Goal: Transaction & Acquisition: Book appointment/travel/reservation

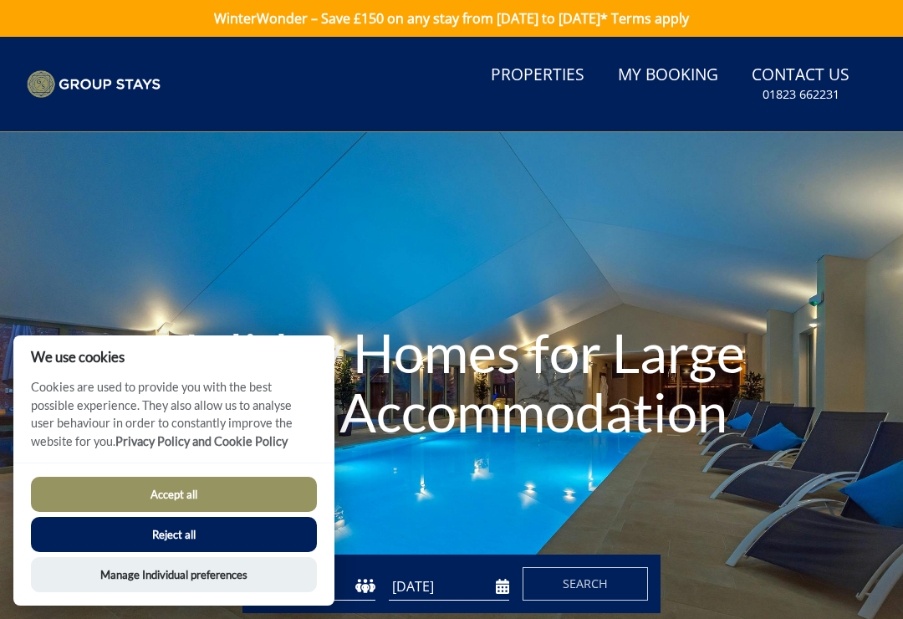
click at [181, 535] on button "Reject all" at bounding box center [174, 534] width 286 height 35
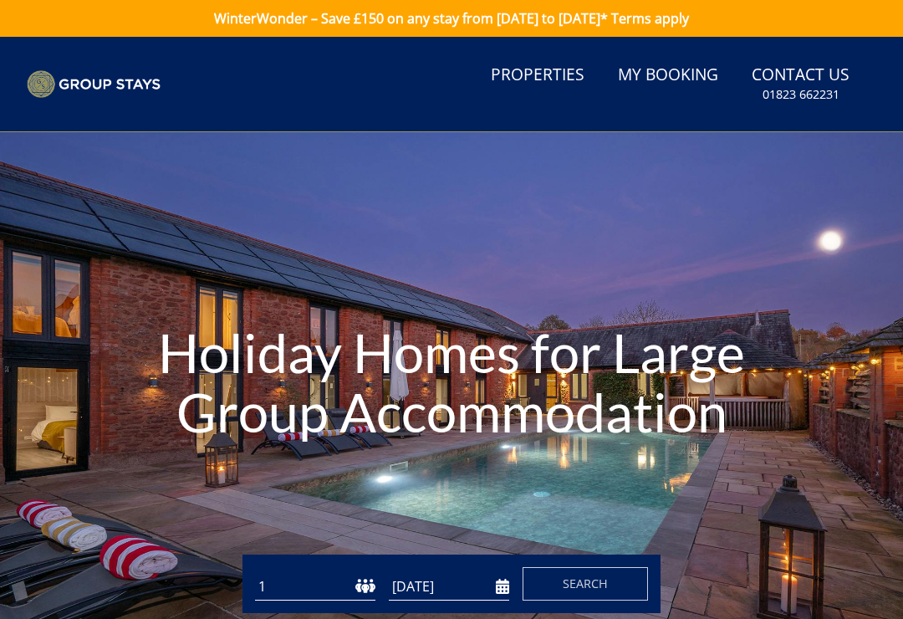
click at [560, 81] on link "Properties" at bounding box center [537, 76] width 107 height 38
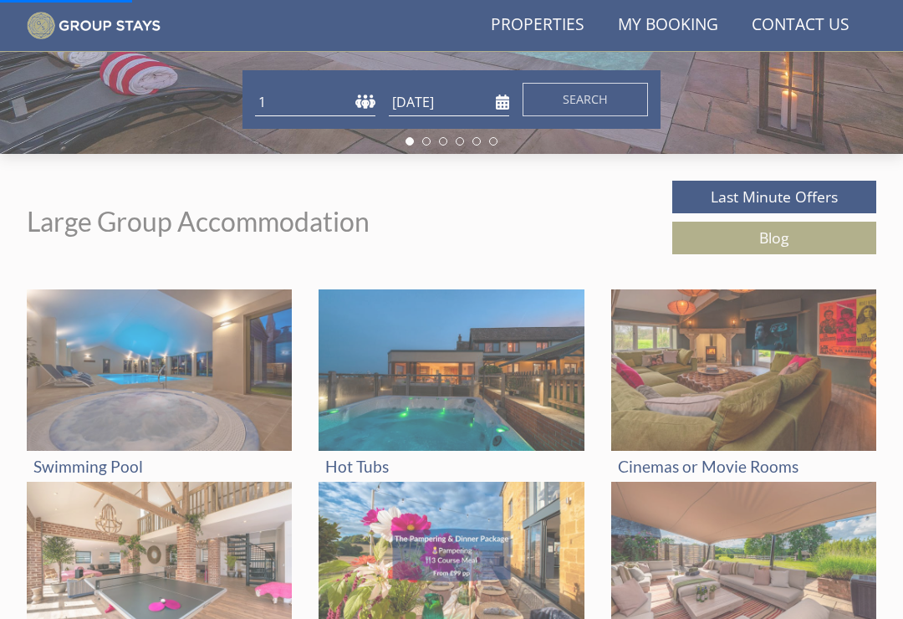
scroll to position [447, 0]
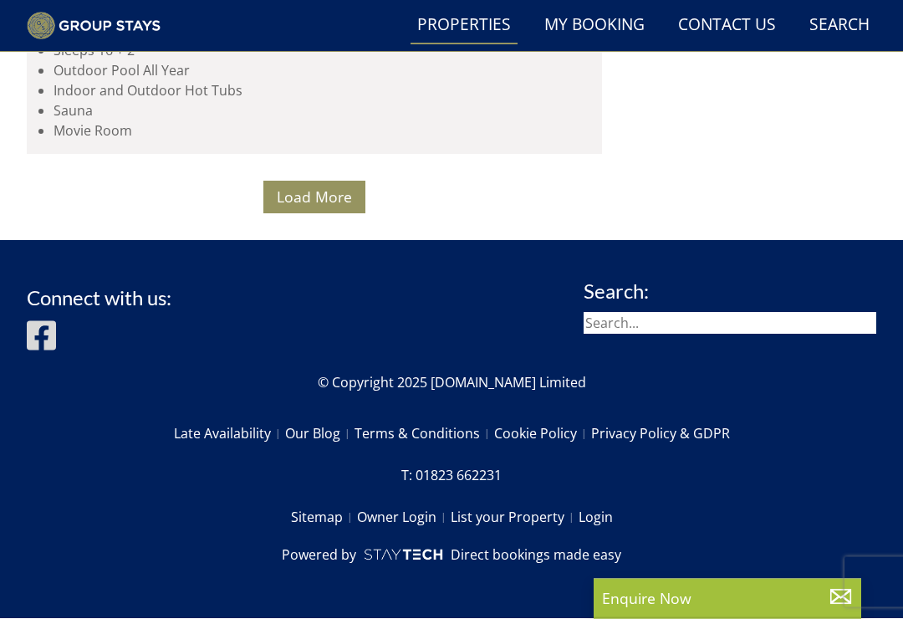
scroll to position [13740, 0]
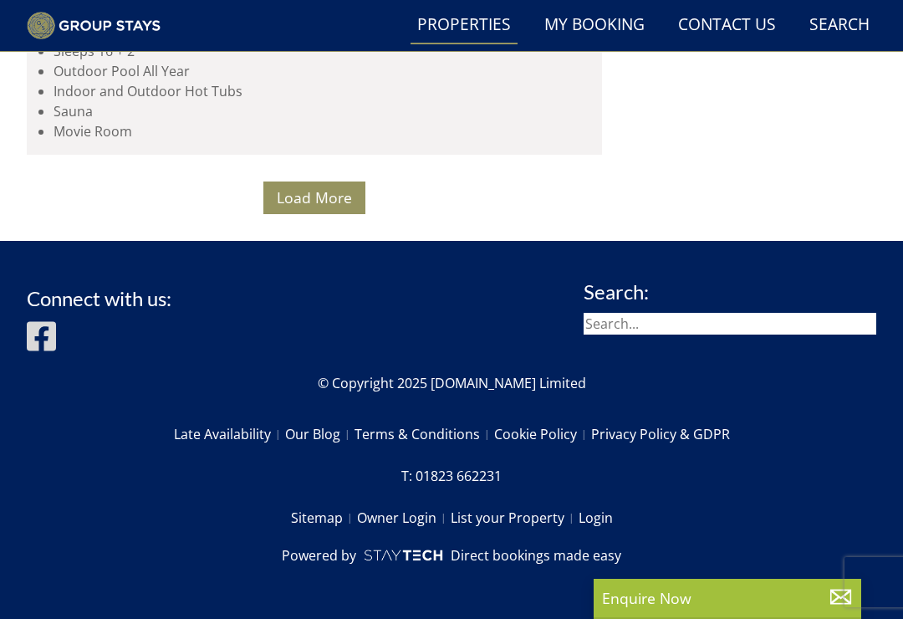
click at [329, 207] on span "Load More" at bounding box center [314, 197] width 75 height 20
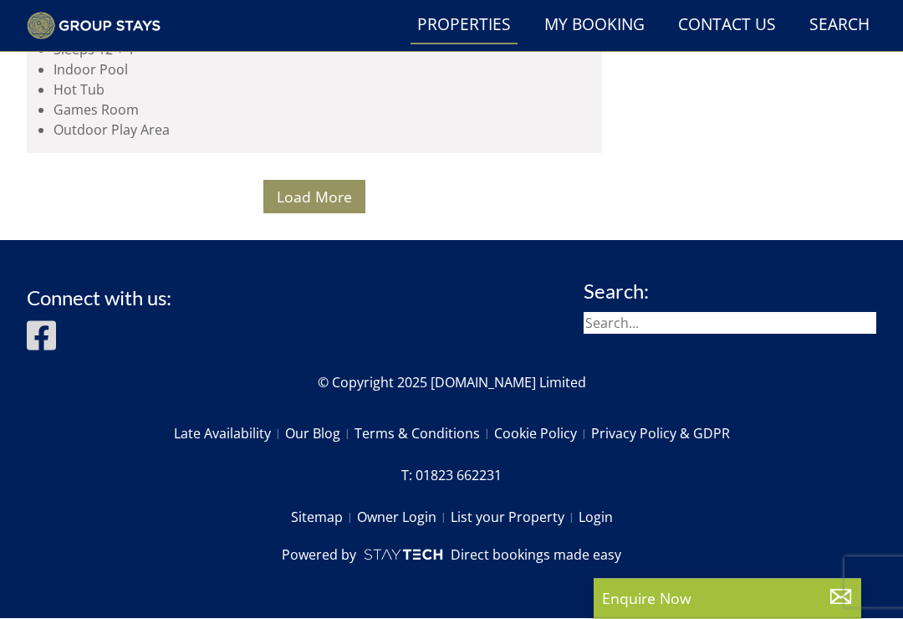
scroll to position [26909, 0]
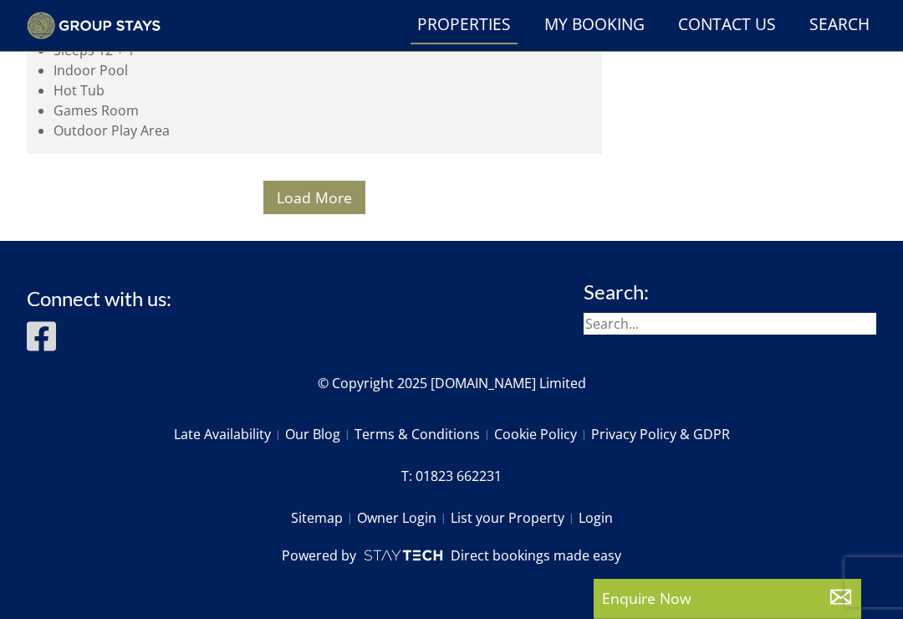
click at [324, 207] on span "Load More" at bounding box center [314, 197] width 75 height 20
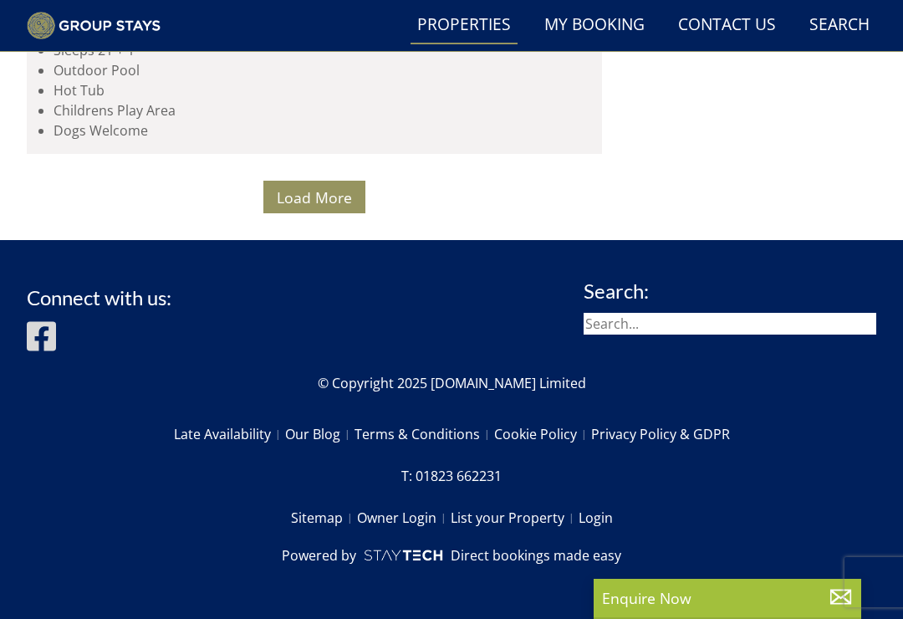
scroll to position [27928, 0]
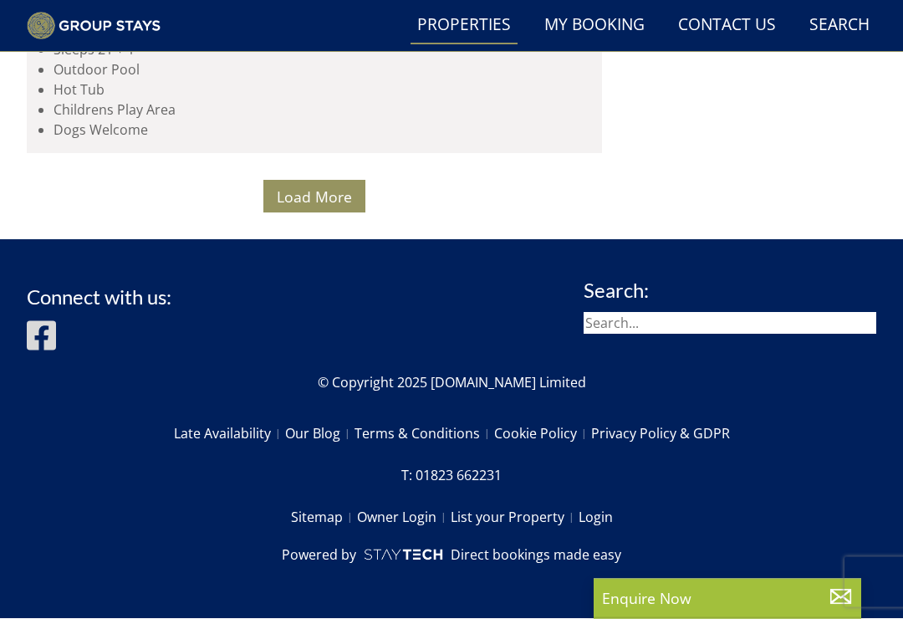
scroll to position [40178, 0]
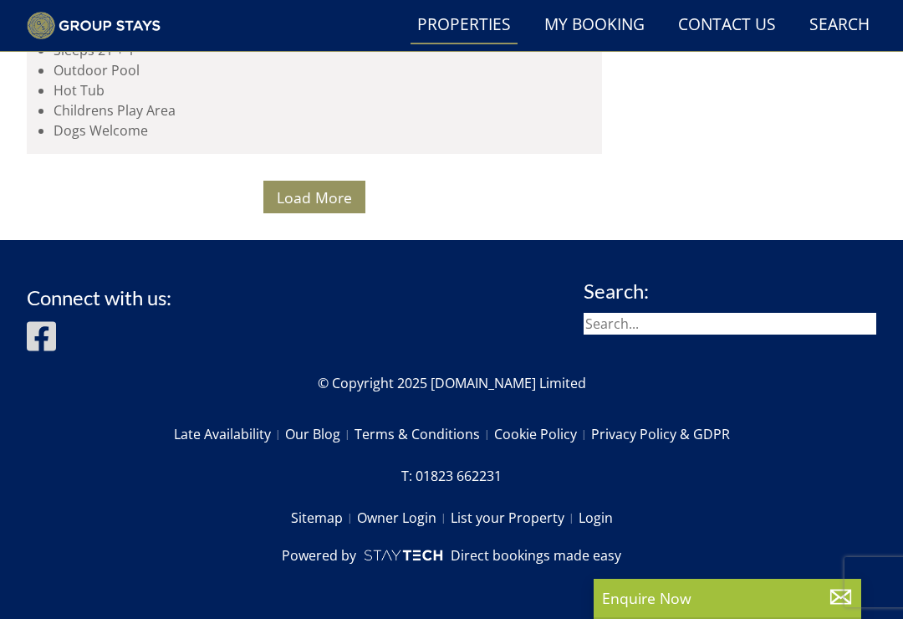
click at [315, 207] on span "Load More" at bounding box center [314, 197] width 75 height 20
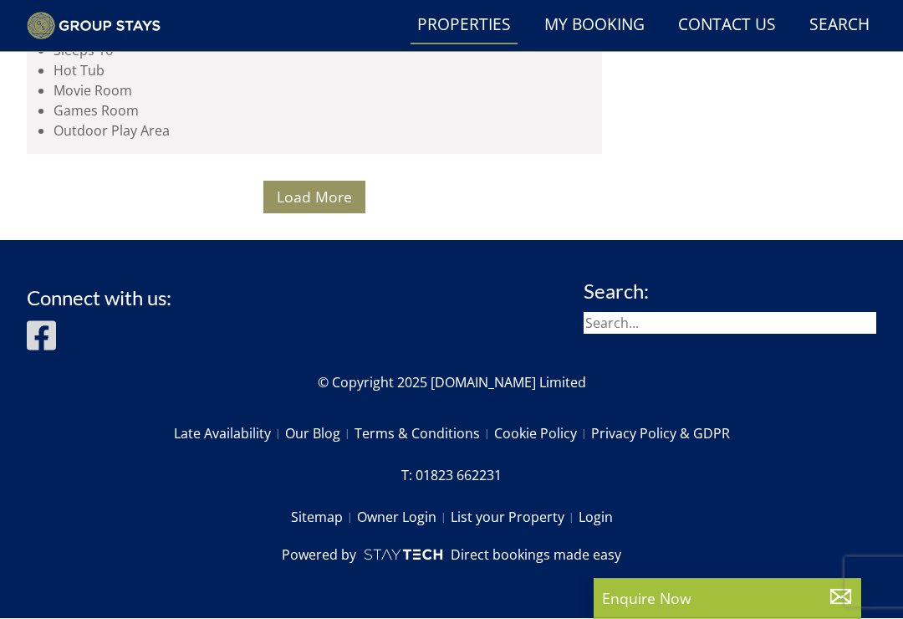
scroll to position [40451, 0]
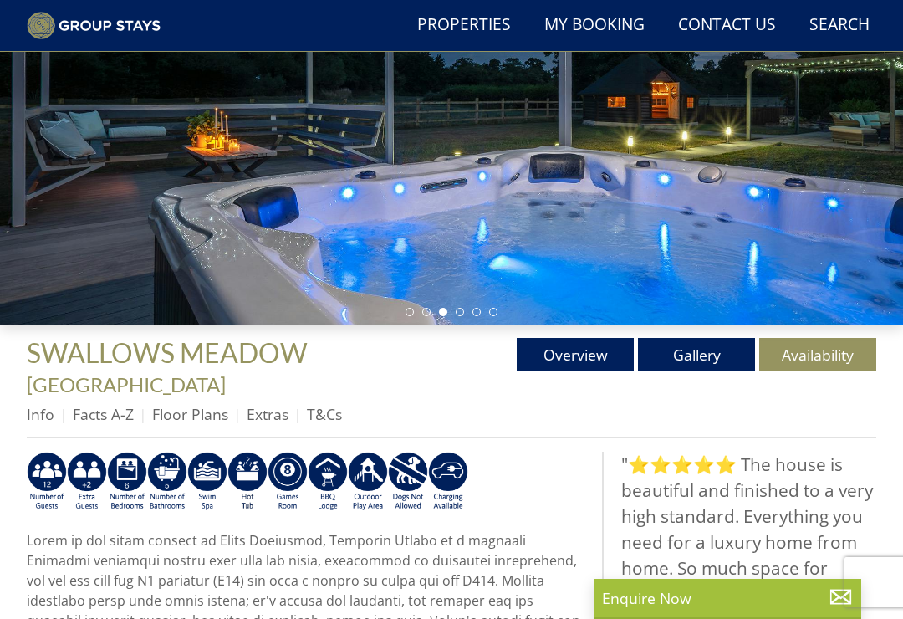
scroll to position [250, 0]
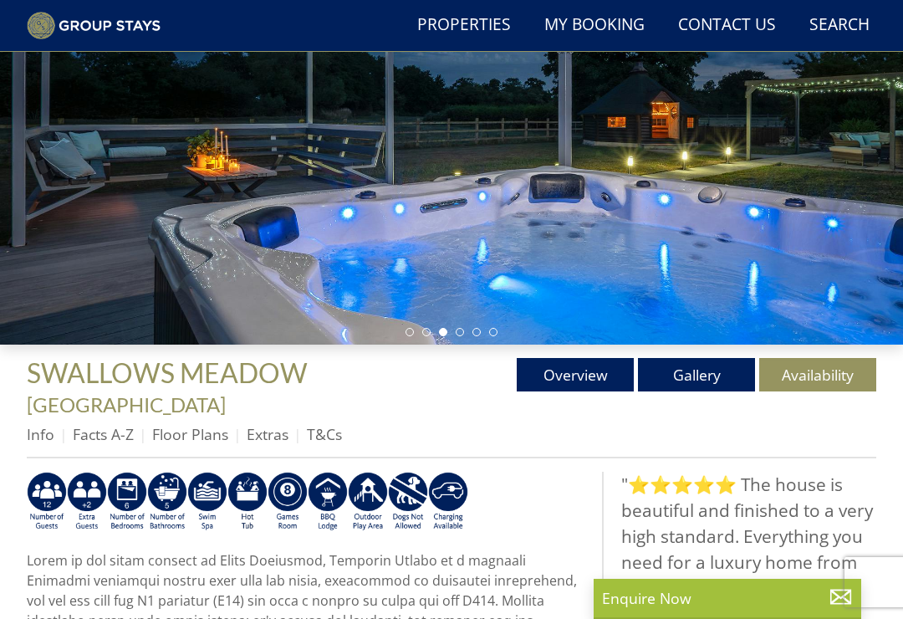
click at [711, 375] on link "Gallery" at bounding box center [696, 374] width 117 height 33
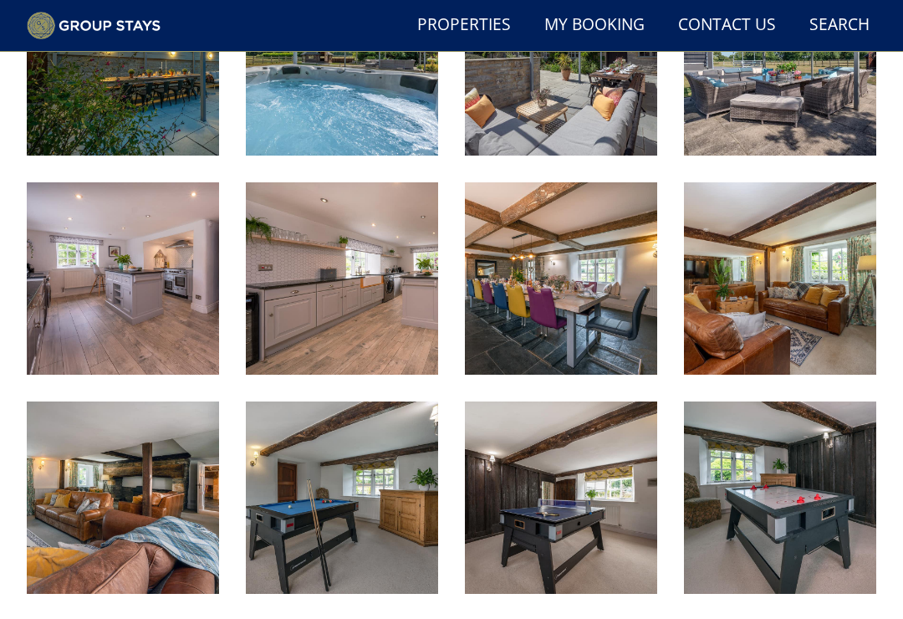
scroll to position [977, 0]
click at [369, 278] on img at bounding box center [342, 278] width 192 height 192
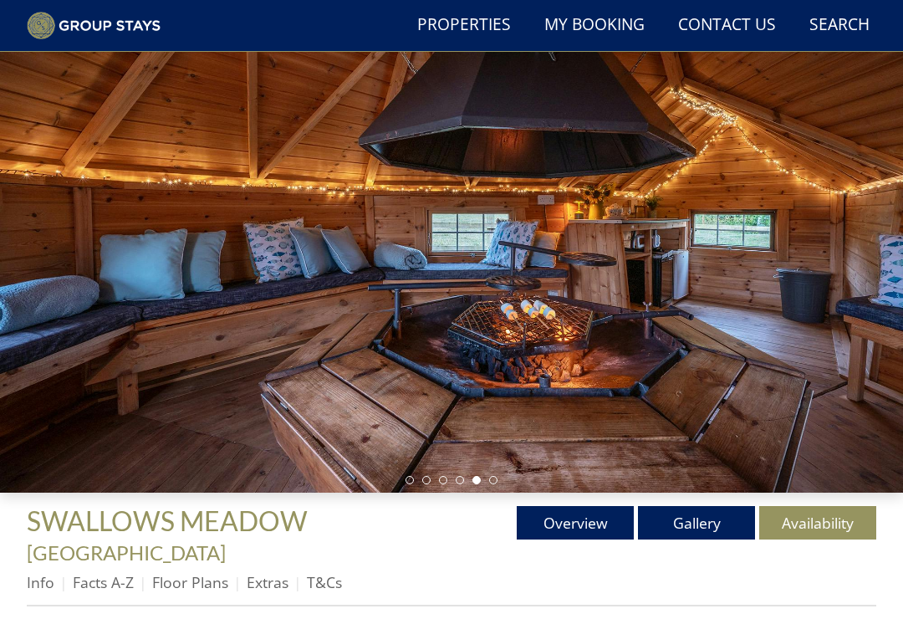
scroll to position [0, 0]
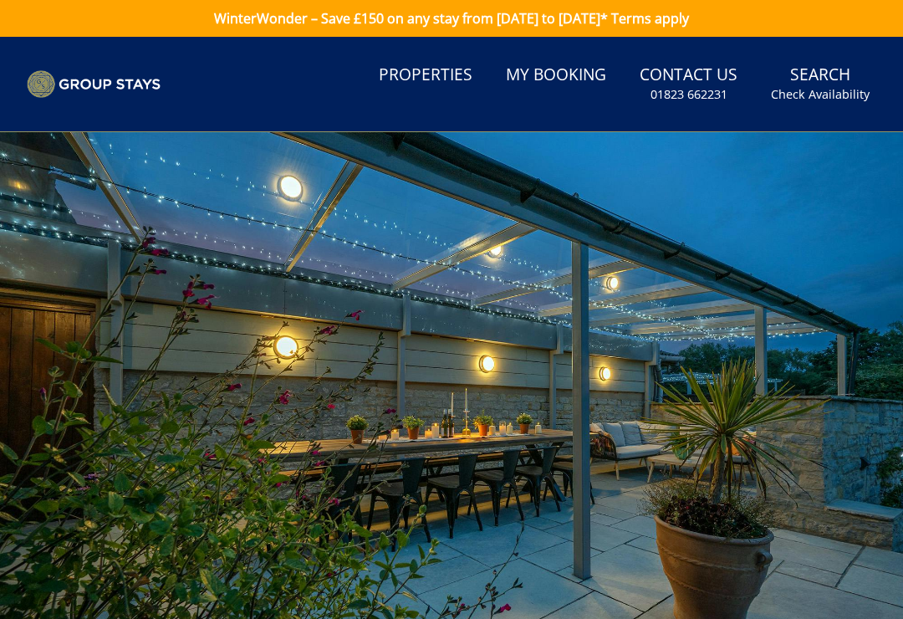
click at [840, 86] on small "Check Availability" at bounding box center [820, 94] width 99 height 17
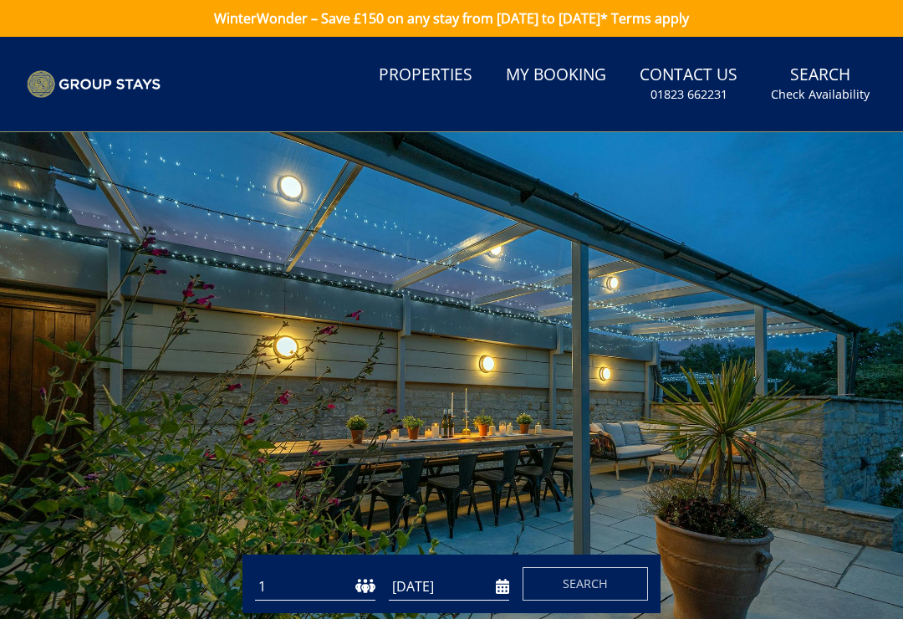
click at [656, 542] on div at bounding box center [451, 385] width 903 height 506
click at [600, 589] on span "Search" at bounding box center [585, 583] width 45 height 16
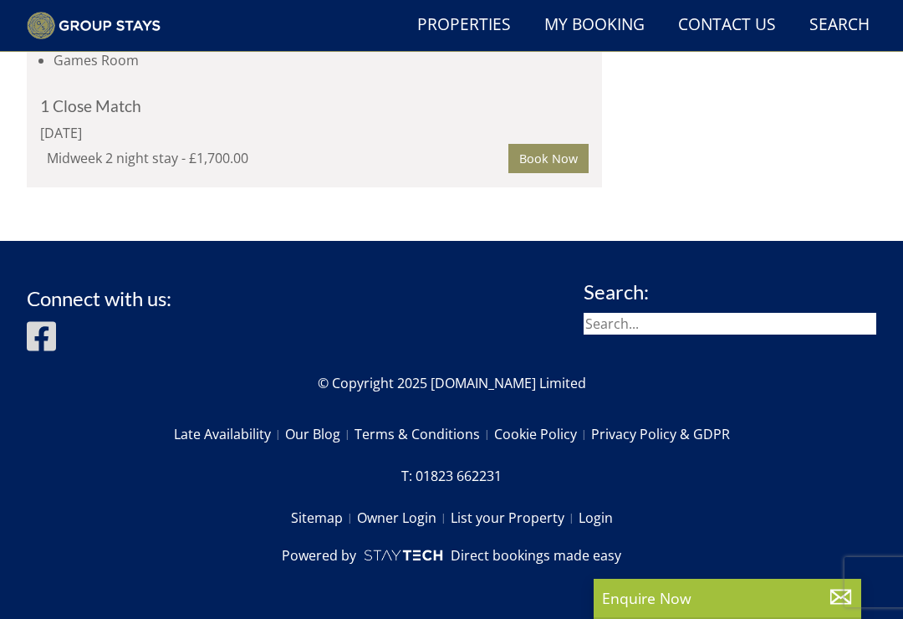
scroll to position [4853, 0]
click at [554, 172] on link "Book Now" at bounding box center [548, 158] width 80 height 28
